Goal: Task Accomplishment & Management: Manage account settings

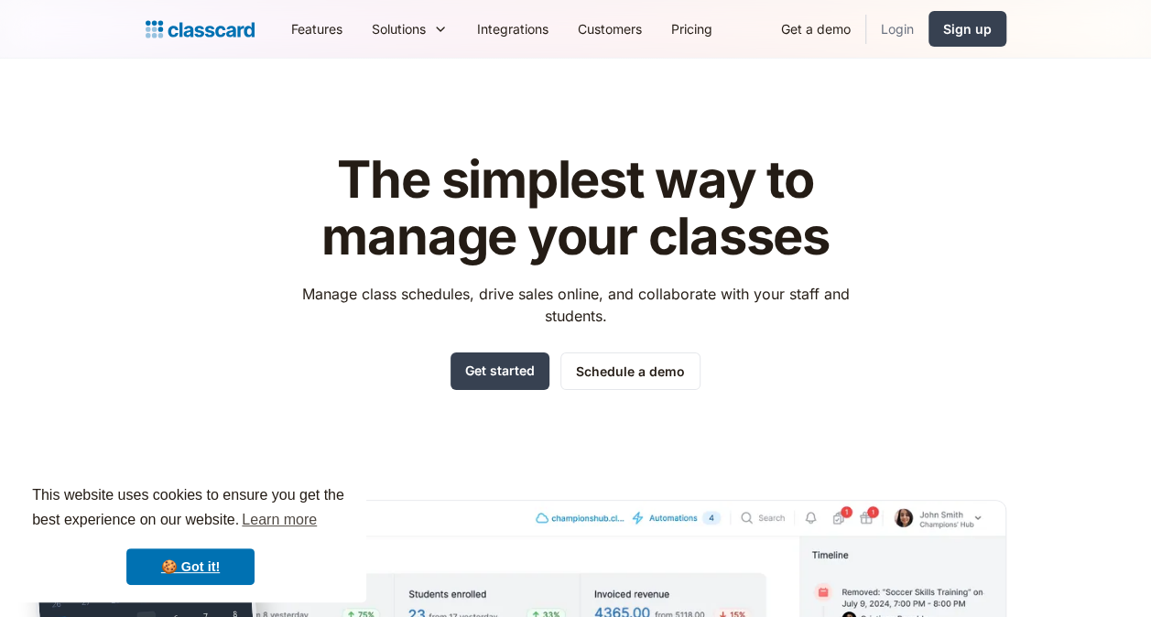
click at [896, 24] on link "Login" at bounding box center [898, 28] width 62 height 41
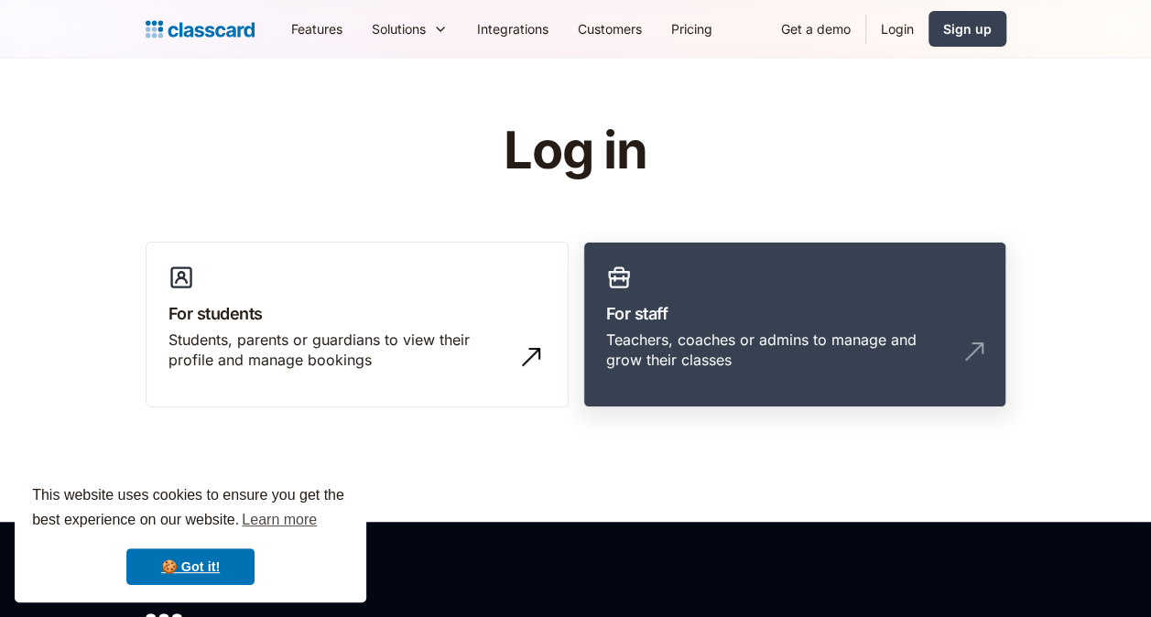
click at [753, 341] on div "Teachers, coaches or admins to manage and grow their classes" at bounding box center [776, 350] width 341 height 41
